Goal: Task Accomplishment & Management: Use online tool/utility

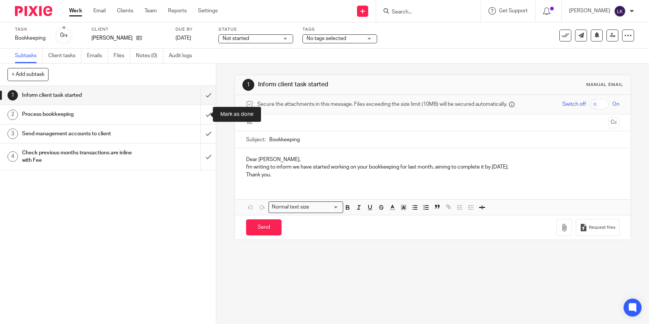
click at [202, 113] on input "submit" at bounding box center [108, 114] width 216 height 19
click at [201, 136] on input "submit" at bounding box center [108, 133] width 216 height 19
click at [203, 151] on input "submit" at bounding box center [108, 156] width 216 height 27
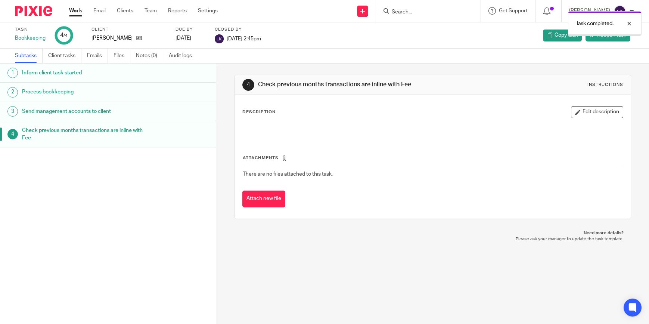
click at [80, 15] on link "Work" at bounding box center [75, 10] width 13 height 7
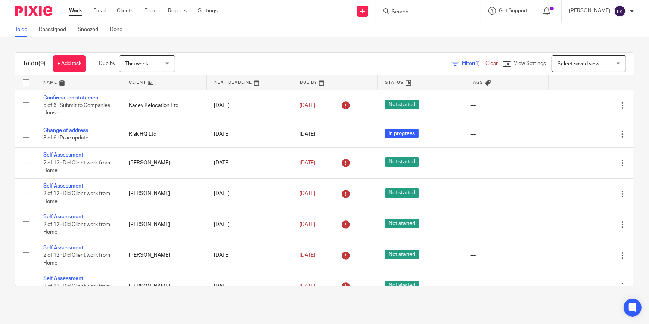
click at [153, 66] on span "This week" at bounding box center [145, 64] width 40 height 16
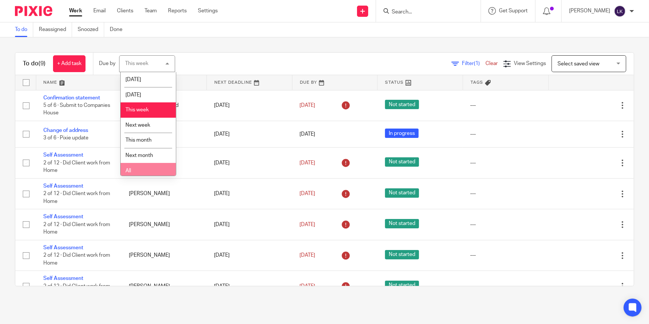
click at [143, 167] on li "All" at bounding box center [148, 170] width 55 height 15
